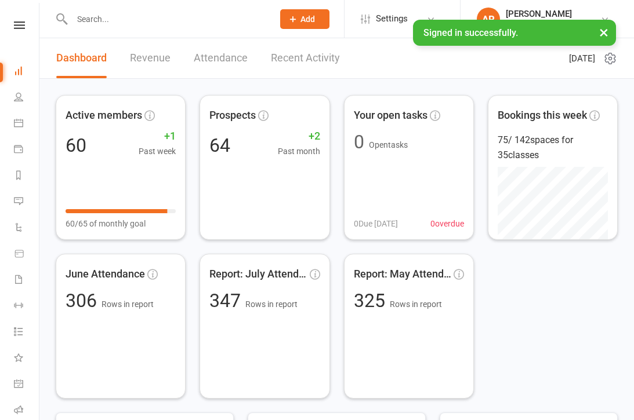
click at [325, 57] on link "Recent Activity" at bounding box center [305, 58] width 69 height 40
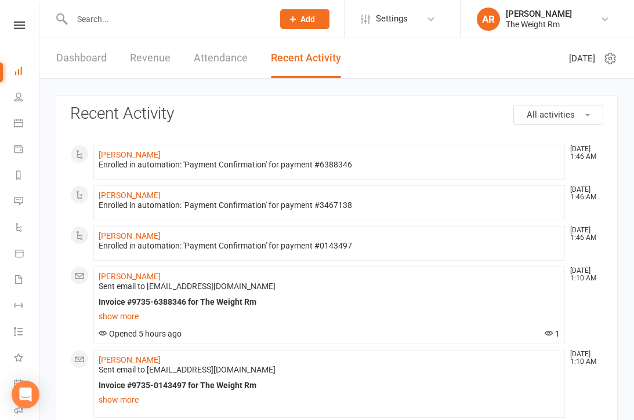
click at [138, 58] on link "Revenue" at bounding box center [150, 58] width 41 height 40
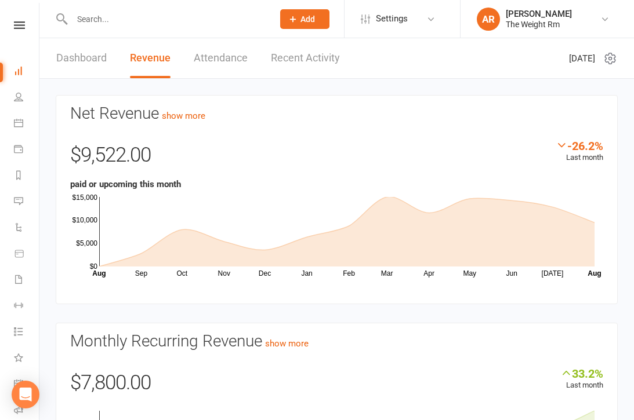
click at [20, 119] on icon at bounding box center [18, 122] width 9 height 9
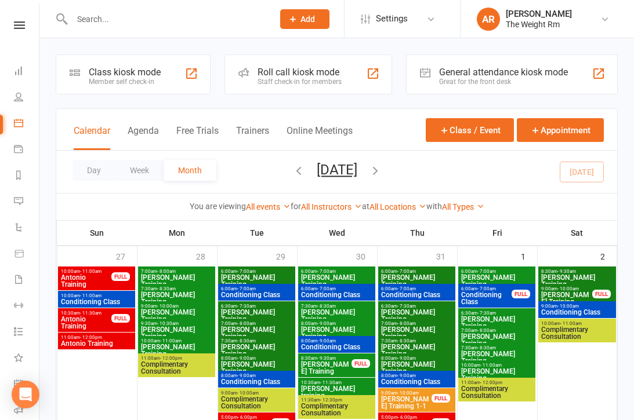
click at [103, 171] on button "Day" at bounding box center [93, 170] width 43 height 21
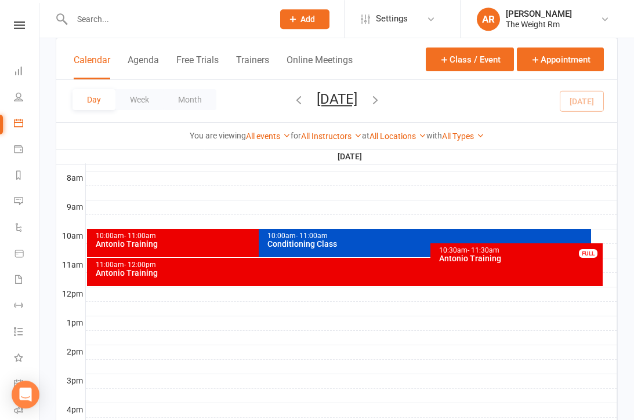
scroll to position [296, 0]
click at [210, 282] on div "11:00am - 12:00pm Antonio Training" at bounding box center [345, 272] width 516 height 28
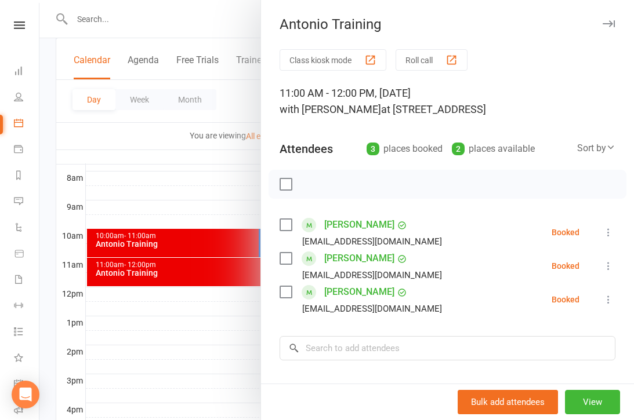
click at [201, 259] on div at bounding box center [336, 210] width 594 height 420
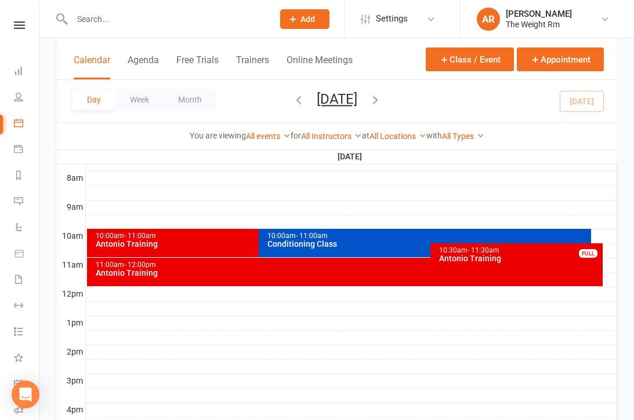
click at [208, 240] on div "Antonio Training" at bounding box center [256, 244] width 322 height 8
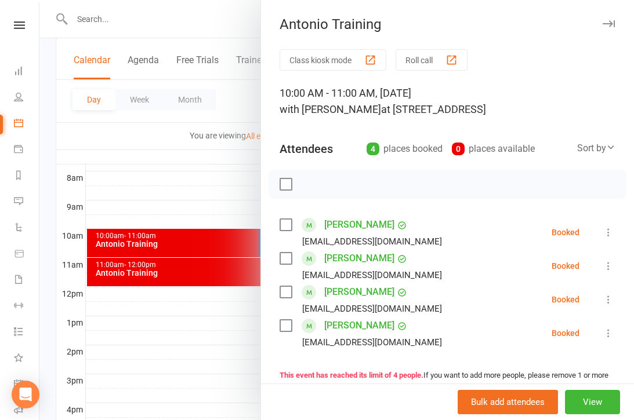
click at [209, 262] on div at bounding box center [336, 210] width 594 height 420
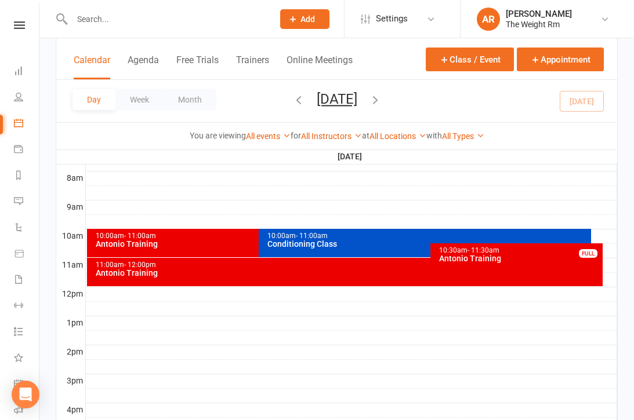
click at [525, 255] on div "Antonio Training" at bounding box center [518, 259] width 161 height 8
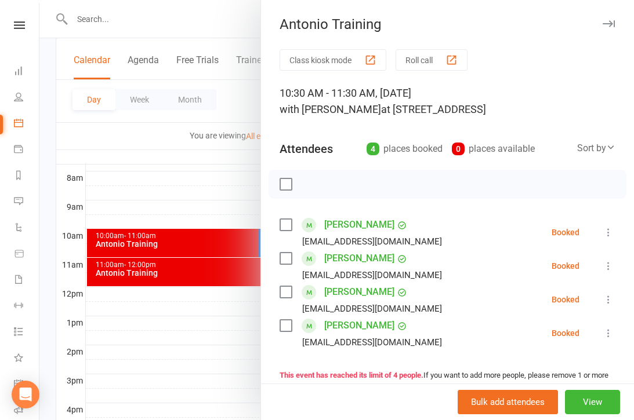
click at [200, 247] on div at bounding box center [336, 210] width 594 height 420
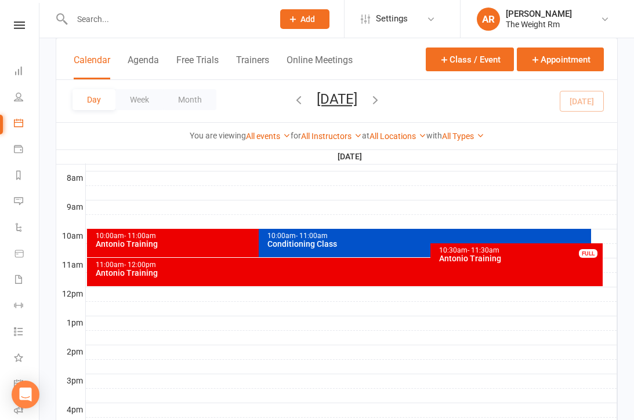
click at [337, 244] on div "Conditioning Class" at bounding box center [428, 244] width 322 height 8
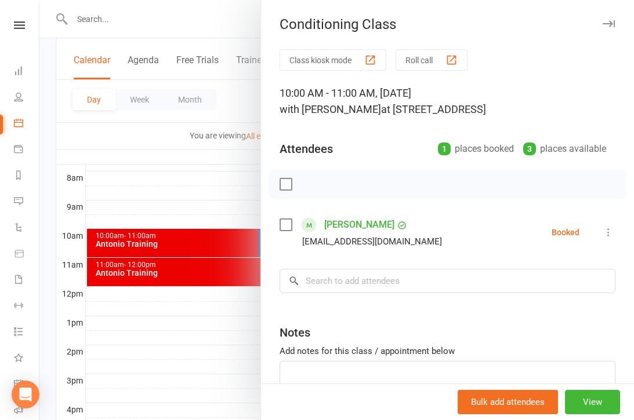
click at [190, 261] on div at bounding box center [336, 210] width 594 height 420
